Goal: Complete application form

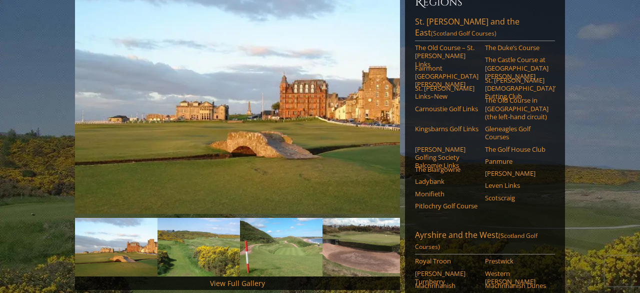
scroll to position [116, 0]
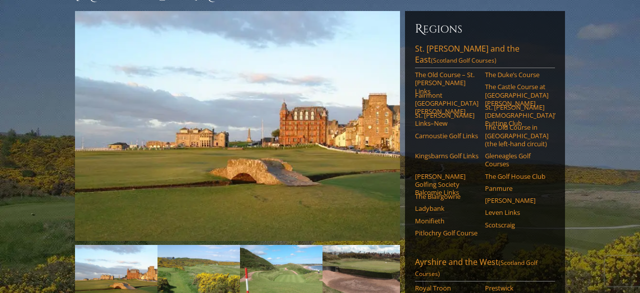
click at [431, 21] on h6 "Regions" at bounding box center [485, 29] width 140 height 16
click at [445, 43] on link "[GEOGRAPHIC_DATA][PERSON_NAME] and the East (Scotland Golf Courses)" at bounding box center [485, 55] width 140 height 25
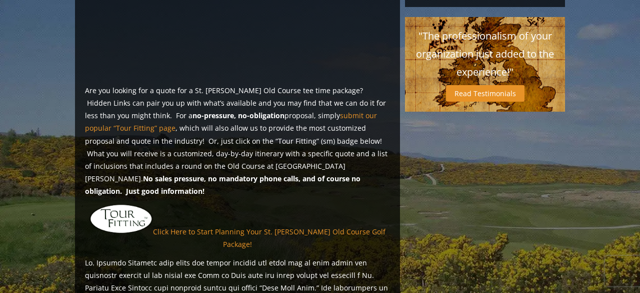
scroll to position [700, 0]
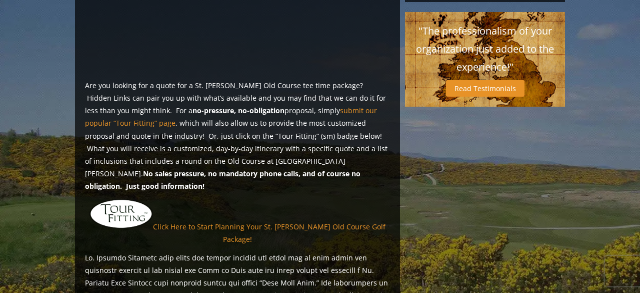
click at [114, 199] on img at bounding box center [122, 214] width 64 height 31
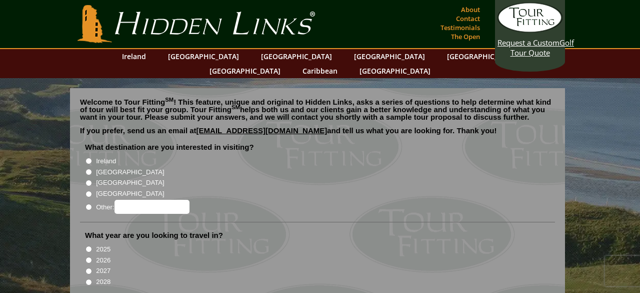
click at [88, 169] on input "[GEOGRAPHIC_DATA]" at bounding box center [89, 172] width 7 height 7
radio input "true"
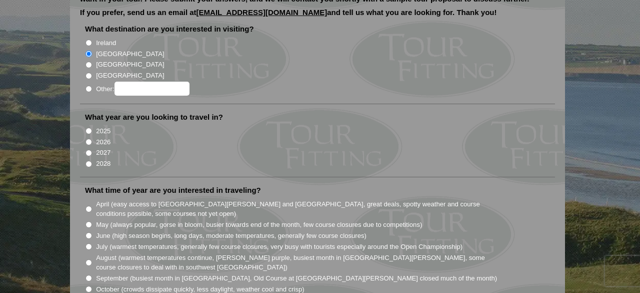
scroll to position [146, 0]
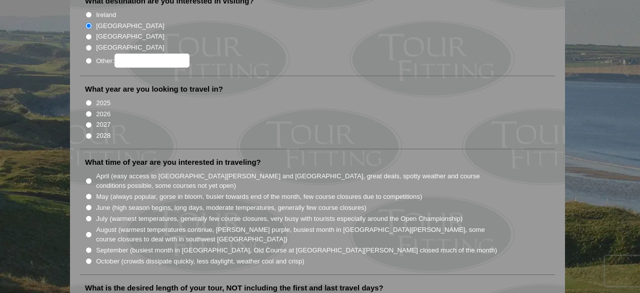
click at [89, 111] on input "2026" at bounding box center [89, 114] width 7 height 7
radio input "true"
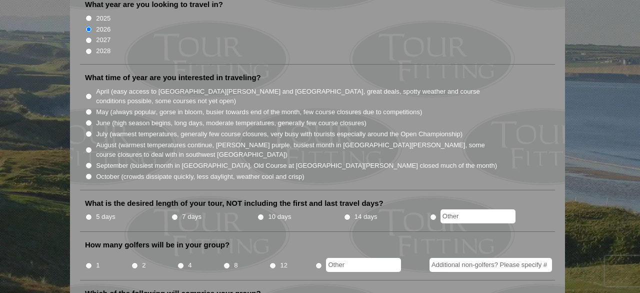
scroll to position [279, 0]
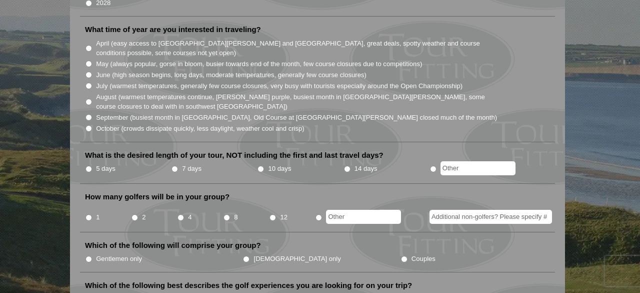
click at [86, 166] on input "5 days" at bounding box center [89, 169] width 7 height 7
radio input "true"
click at [225, 214] on input "8" at bounding box center [227, 217] width 7 height 7
radio input "true"
click at [88, 256] on input "Gentlemen only" at bounding box center [89, 259] width 7 height 7
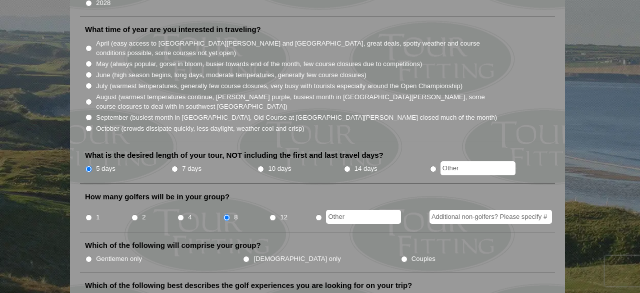
radio input "true"
click at [87, 114] on input "September (busiest month in Ireland, Old Course at St. Andrews closed much of t…" at bounding box center [89, 117] width 7 height 7
radio input "true"
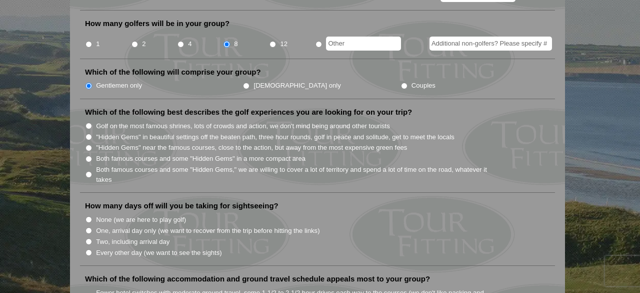
scroll to position [450, 0]
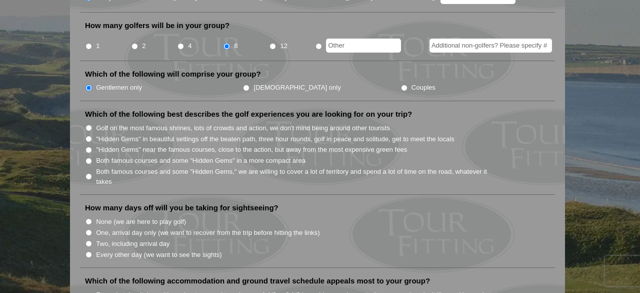
click at [88, 158] on input "Both famous courses and some "Hidden Gems" in a more compact area" at bounding box center [89, 161] width 7 height 7
radio input "true"
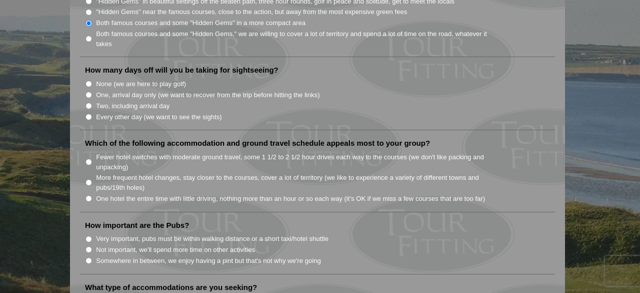
scroll to position [585, 0]
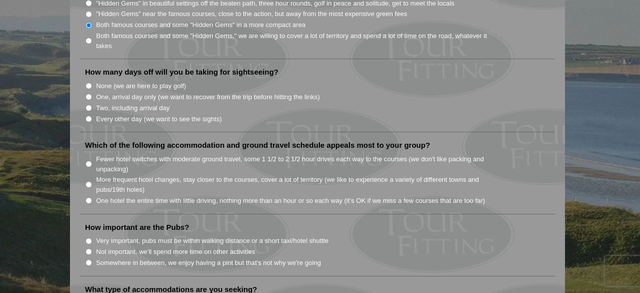
click at [89, 83] on input "None (we are here to play golf)" at bounding box center [89, 86] width 7 height 7
radio input "true"
click at [89, 197] on input "One hotel the entire time with little driving, nothing more than an hour or so …" at bounding box center [89, 200] width 7 height 7
radio input "true"
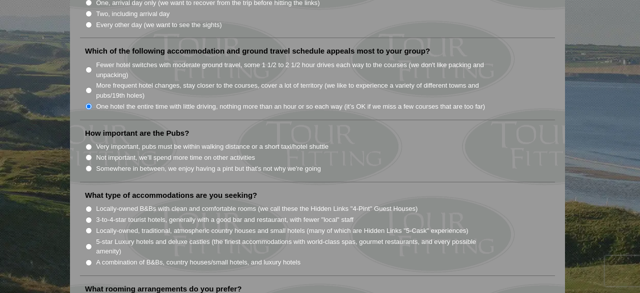
scroll to position [681, 0]
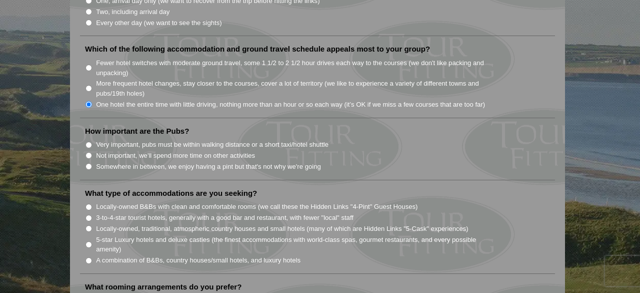
click at [89, 163] on input "Somewhere in between, we enjoy having a pint but that's not why we're going" at bounding box center [89, 166] width 7 height 7
radio input "true"
click at [88, 257] on input "A combination of B&Bs, country houses/small hotels, and luxury hotels" at bounding box center [89, 260] width 7 height 7
radio input "true"
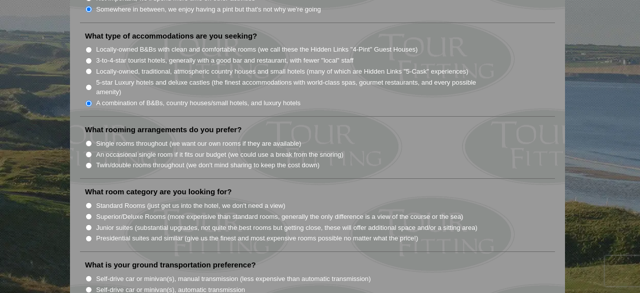
scroll to position [840, 0]
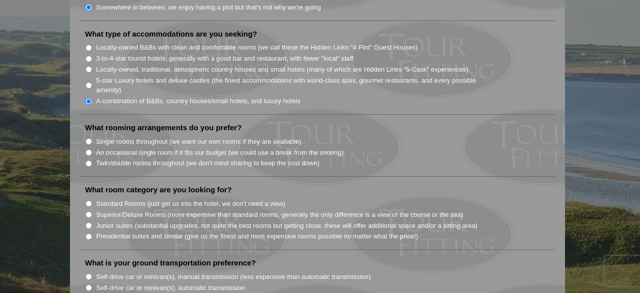
click at [90, 138] on input "Single rooms throughout (we want our own rooms if they are available)" at bounding box center [89, 141] width 7 height 7
radio input "true"
click at [90, 200] on input "Standard Rooms (just get us into the hotel, we don't need a view)" at bounding box center [89, 203] width 7 height 7
radio input "true"
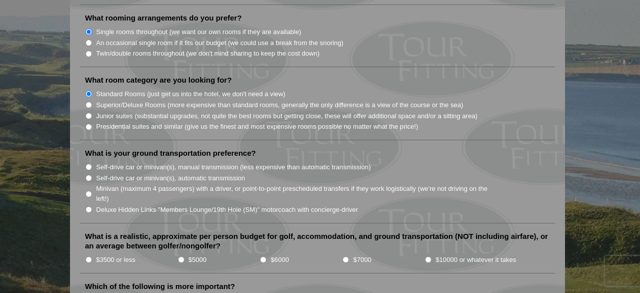
scroll to position [952, 0]
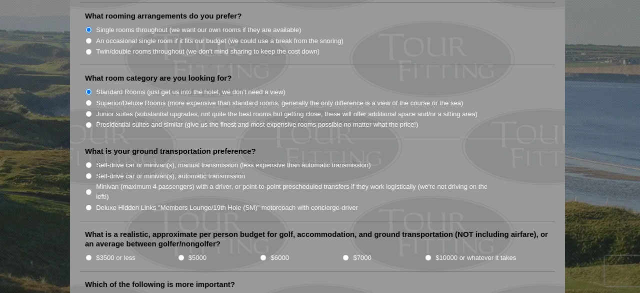
click at [90, 189] on input "Minivan (maximum 4 passengers) with a driver, or point-to-point prescheduled tr…" at bounding box center [89, 192] width 7 height 7
radio input "true"
click at [263, 254] on input "$6000" at bounding box center [263, 257] width 7 height 7
radio input "true"
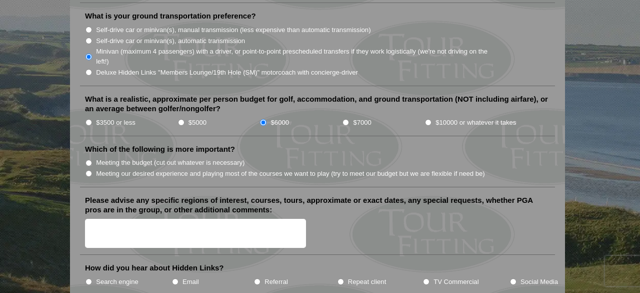
scroll to position [1101, 0]
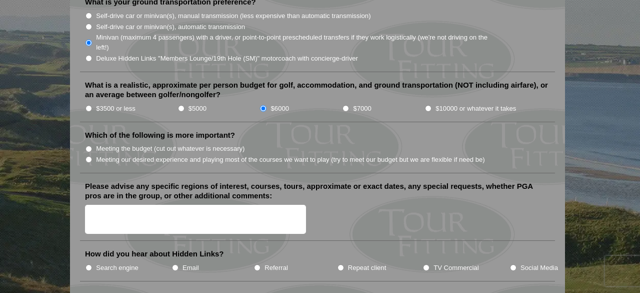
click at [89, 156] on input "Meeting our desired experience and playing most of the courses we want to play …" at bounding box center [89, 159] width 7 height 7
radio input "true"
click at [258, 264] on input "Referral" at bounding box center [257, 267] width 7 height 7
radio input "true"
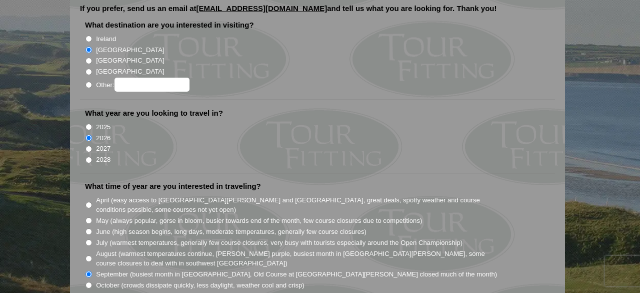
scroll to position [0, 0]
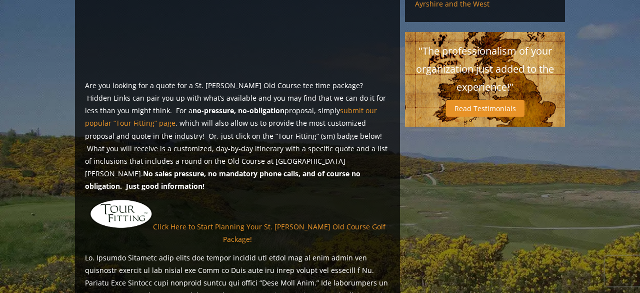
scroll to position [815, 0]
